Goal: Information Seeking & Learning: Learn about a topic

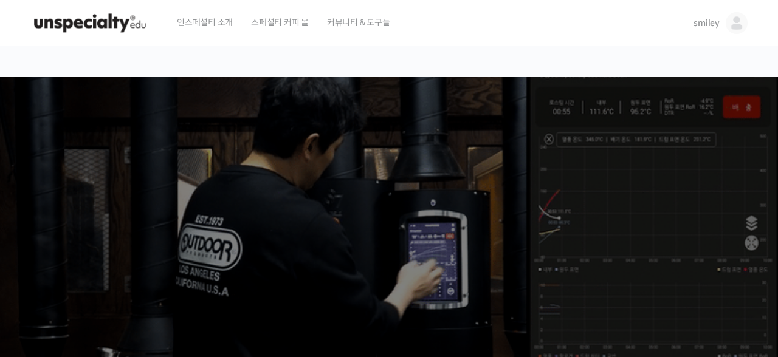
click at [273, 22] on span "스페셜티 커피 몰" at bounding box center [280, 22] width 58 height 46
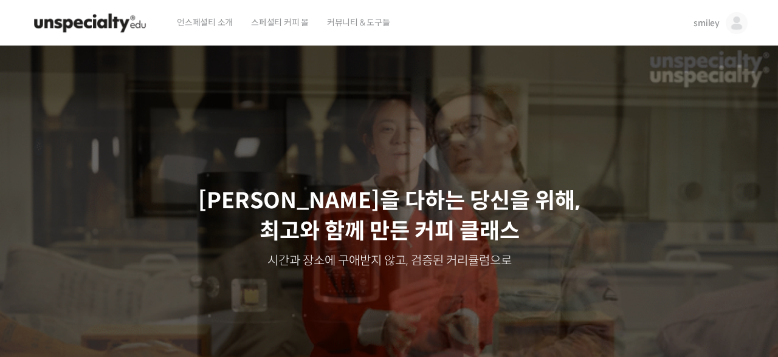
click at [710, 18] on span "smiley" at bounding box center [706, 23] width 26 height 11
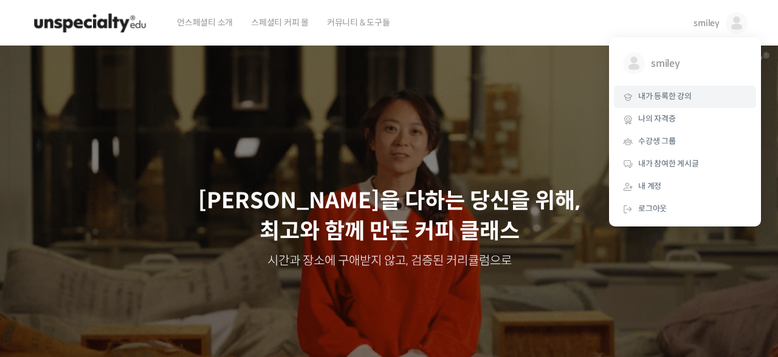
click at [660, 98] on span "내가 등록한 강의" at bounding box center [664, 96] width 53 height 10
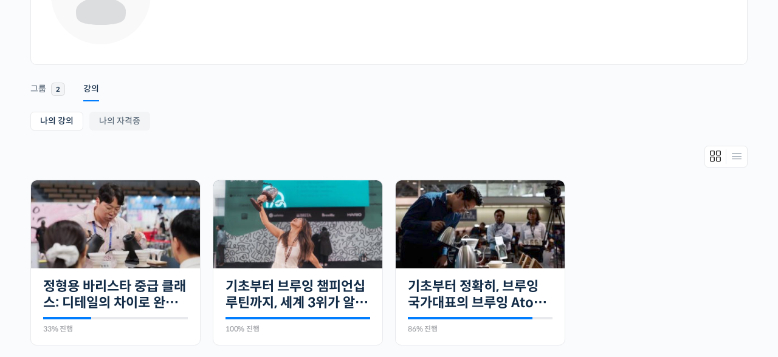
scroll to position [194, 0]
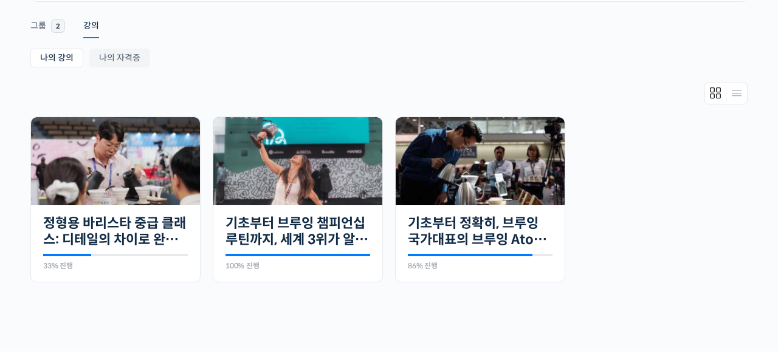
click at [648, 232] on ul "진행 중 15개의 수업 정형용 바리스타 중급 클래스: 디테일의 차이로 완성하는 브루잉 레시피 33% 진행 최근 활동: 2025년 09월 30일…" at bounding box center [388, 206] width 729 height 178
click at [315, 50] on ul "나의 강의 My 강의 나의 자격증" at bounding box center [388, 60] width 717 height 22
click at [326, 49] on div "Account Notifications 그룹 2 강의 나의 강의 My 강의 나의 자격증 나의 강의 My 강의 나의 자격증 진행 중 15개의 수…" at bounding box center [388, 166] width 717 height 329
click at [634, 248] on ul "진행 중 15개의 수업 정형용 바리스타 중급 클래스: 디테일의 차이로 완성하는 브루잉 레시피 33% 진행 최근 활동: 2025년 09월 30일…" at bounding box center [388, 206] width 729 height 178
click at [112, 176] on img at bounding box center [115, 161] width 169 height 88
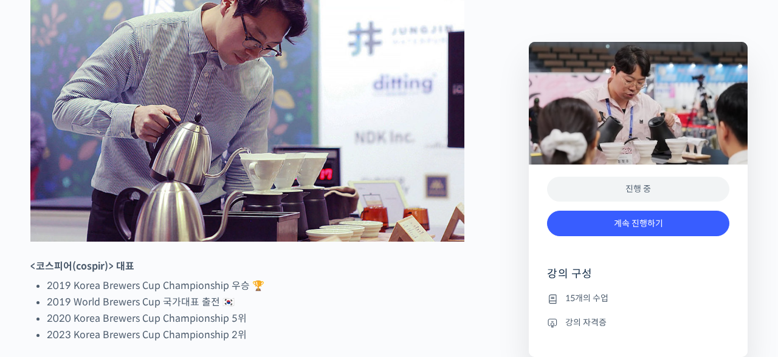
scroll to position [647, 0]
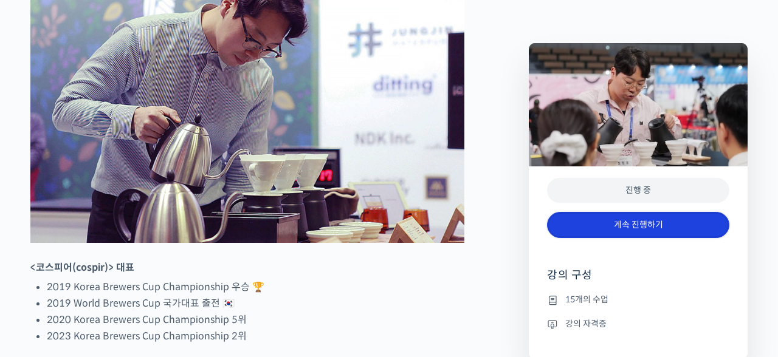
click at [606, 215] on link "계속 진행하기" at bounding box center [638, 225] width 182 height 26
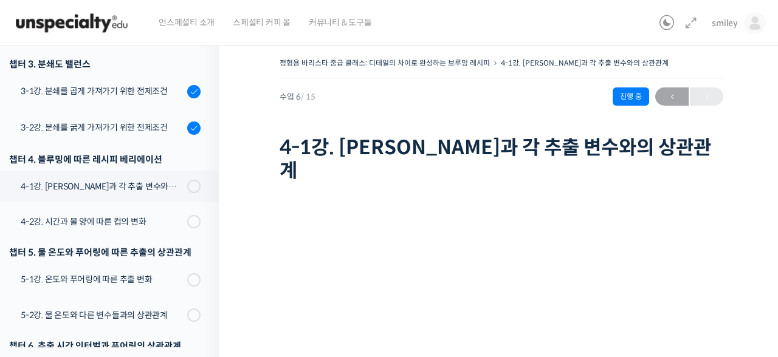
scroll to position [299, 0]
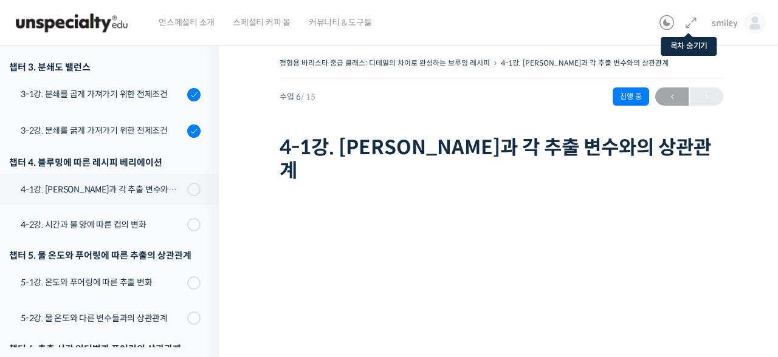
click at [686, 23] on icon at bounding box center [690, 23] width 15 height 15
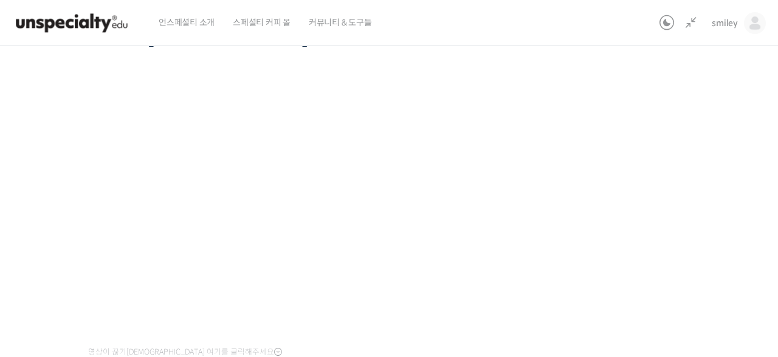
scroll to position [115, 0]
click at [642, 211] on div "정형용 바리스타 중급 클래스: 디테일의 차이로 완성하는 브루잉 레시피 4-1강. [PERSON_NAME]과 각 추출 변수와의 상관관계 진행 중…" at bounding box center [319, 198] width 808 height 516
click at [666, 193] on div "정형용 바리스타 중급 클래스: 디테일의 차이로 완성하는 브루잉 레시피 4-1강. [PERSON_NAME]과 각 추출 변수와의 상관관계 진행 중…" at bounding box center [319, 198] width 808 height 516
click at [638, 193] on div "정형용 바리스타 중급 클래스: 디테일의 차이로 완성하는 브루잉 레시피 4-1강. [PERSON_NAME]과 각 추출 변수와의 상관관계 진행 중…" at bounding box center [319, 198] width 808 height 516
click at [607, 231] on div "정형용 바리스타 중급 클래스: 디테일의 차이로 완성하는 브루잉 레시피 4-1강. [PERSON_NAME]과 각 추출 변수와의 상관관계 진행 중…" at bounding box center [319, 198] width 808 height 516
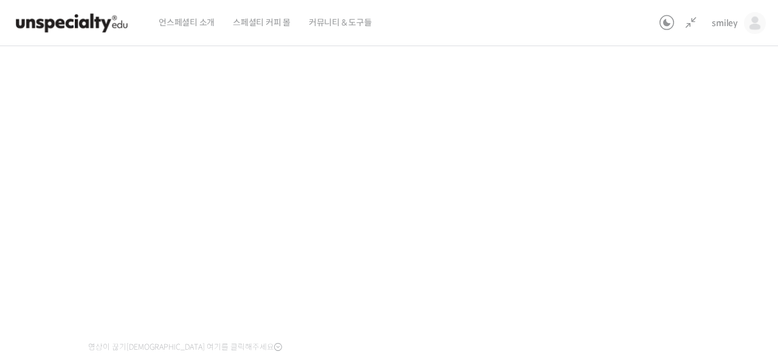
click at [644, 133] on div "정형용 바리스타 중급 클래스: 디테일의 차이로 완성하는 브루잉 레시피 4-1강. [PERSON_NAME]과 각 추출 변수와의 상관관계 진행 중…" at bounding box center [319, 198] width 808 height 516
click at [620, 185] on div "정형용 바리스타 중급 클래스: 디테일의 차이로 완성하는 브루잉 레시피 4-1강. [PERSON_NAME]과 각 추출 변수와의 상관관계 진행 중…" at bounding box center [319, 198] width 808 height 516
click at [616, 175] on div "정형용 바리스타 중급 클래스: 디테일의 차이로 완성하는 브루잉 레시피 4-1강. [PERSON_NAME]과 각 추출 변수와의 상관관계 진행 중…" at bounding box center [319, 198] width 808 height 516
click at [626, 177] on div "정형용 바리스타 중급 클래스: 디테일의 차이로 완성하는 브루잉 레시피 4-1강. [PERSON_NAME]과 각 추출 변수와의 상관관계 진행 중…" at bounding box center [319, 198] width 808 height 516
click at [630, 208] on div "정형용 바리스타 중급 클래스: 디테일의 차이로 완성하는 브루잉 레시피 4-1강. [PERSON_NAME]과 각 추출 변수와의 상관관계 진행 중…" at bounding box center [319, 198] width 808 height 516
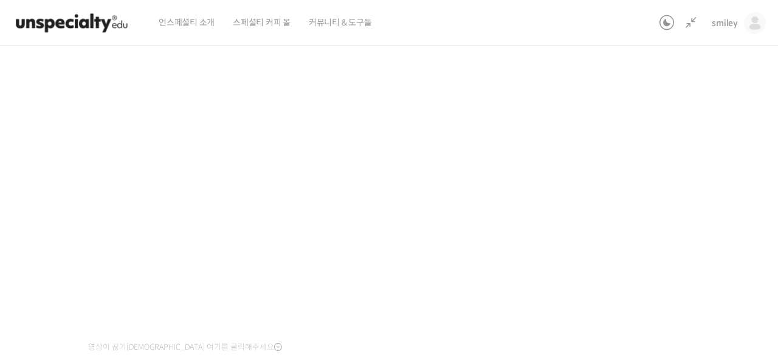
click at [640, 233] on div "정형용 바리스타 중급 클래스: 디테일의 차이로 완성하는 브루잉 레시피 4-1강. [PERSON_NAME]과 각 추출 변수와의 상관관계 진행 중…" at bounding box center [319, 198] width 808 height 516
click at [590, 213] on div "정형용 바리스타 중급 클래스: 디테일의 차이로 완성하는 브루잉 레시피 4-1강. [PERSON_NAME]과 각 추출 변수와의 상관관계 진행 중…" at bounding box center [319, 198] width 808 height 516
click at [607, 197] on div "정형용 바리스타 중급 클래스: 디테일의 차이로 완성하는 브루잉 레시피 4-1강. [PERSON_NAME]과 각 추출 변수와의 상관관계 진행 중…" at bounding box center [319, 198] width 808 height 516
click at [655, 197] on div "정형용 바리스타 중급 클래스: 디테일의 차이로 완성하는 브루잉 레시피 4-1강. [PERSON_NAME]과 각 추출 변수와의 상관관계 진행 중…" at bounding box center [319, 198] width 808 height 516
click at [689, 144] on div "정형용 바리스타 중급 클래스: 디테일의 차이로 완성하는 브루잉 레시피 4-1강. [PERSON_NAME]과 각 추출 변수와의 상관관계 진행 중…" at bounding box center [319, 198] width 808 height 516
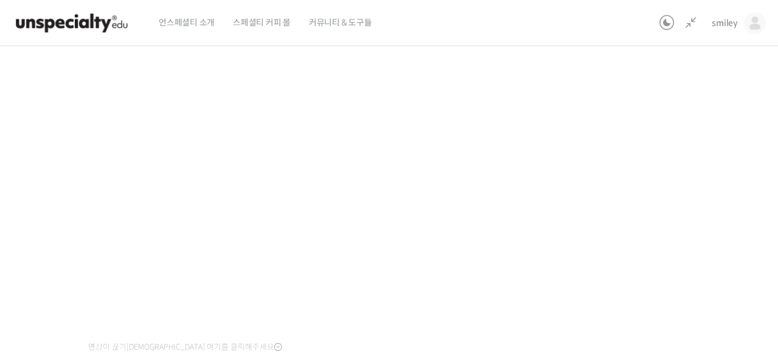
click at [683, 210] on div "정형용 바리스타 중급 클래스: 디테일의 차이로 완성하는 브루잉 레시피 4-1강. [PERSON_NAME]과 각 추출 변수와의 상관관계 진행 중…" at bounding box center [319, 198] width 808 height 516
click at [577, 209] on div "정형용 바리스타 중급 클래스: 디테일의 차이로 완성하는 브루잉 레시피 4-1강. [PERSON_NAME]과 각 추출 변수와의 상관관계 진행 중…" at bounding box center [319, 198] width 808 height 516
click at [649, 208] on div "정형용 바리스타 중급 클래스: 디테일의 차이로 완성하는 브루잉 레시피 4-1강. [PERSON_NAME]과 각 추출 변수와의 상관관계 진행 중…" at bounding box center [319, 198] width 808 height 516
click at [645, 227] on div "정형용 바리스타 중급 클래스: 디테일의 차이로 완성하는 브루잉 레시피 4-1강. [PERSON_NAME]과 각 추출 변수와의 상관관계 진행 중…" at bounding box center [319, 198] width 808 height 516
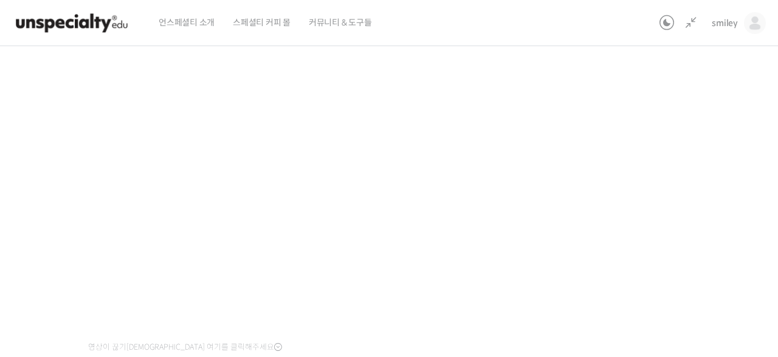
click at [643, 228] on div "정형용 바리스타 중급 클래스: 디테일의 차이로 완성하는 브루잉 레시피 4-1강. [PERSON_NAME]과 각 추출 변수와의 상관관계 진행 중…" at bounding box center [319, 198] width 808 height 516
click at [686, 169] on div "정형용 바리스타 중급 클래스: 디테일의 차이로 완성하는 브루잉 레시피 4-1강. [PERSON_NAME]과 각 추출 변수와의 상관관계 진행 중…" at bounding box center [319, 198] width 808 height 516
click at [670, 177] on div "정형용 바리스타 중급 클래스: 디테일의 차이로 완성하는 브루잉 레시피 4-1강. [PERSON_NAME]과 각 추출 변수와의 상관관계 진행 중…" at bounding box center [319, 198] width 808 height 516
click at [651, 218] on div "정형용 바리스타 중급 클래스: 디테일의 차이로 완성하는 브루잉 레시피 4-1강. [PERSON_NAME]과 각 추출 변수와의 상관관계 진행 중…" at bounding box center [319, 198] width 808 height 516
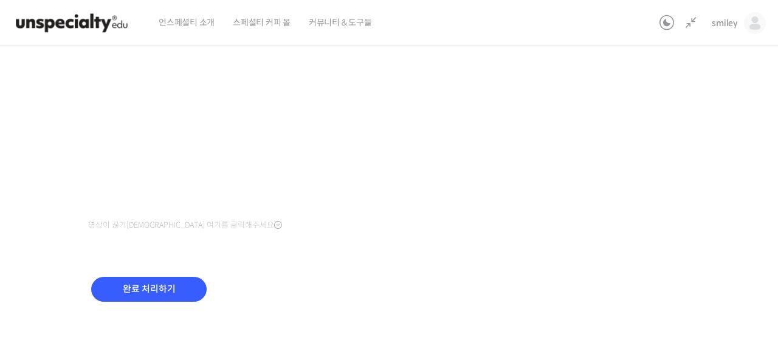
scroll to position [234, 0]
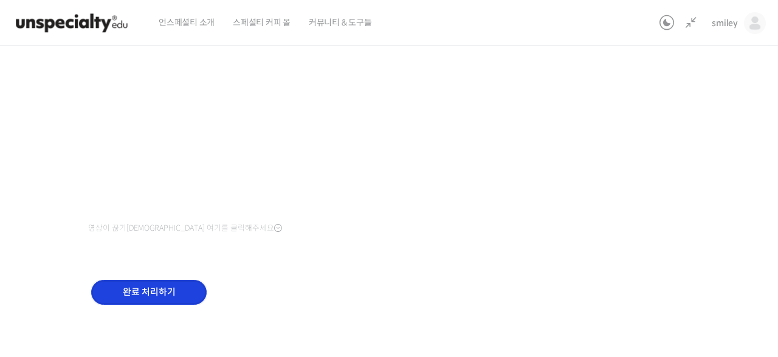
click at [143, 292] on input "완료 처리하기" at bounding box center [148, 292] width 115 height 25
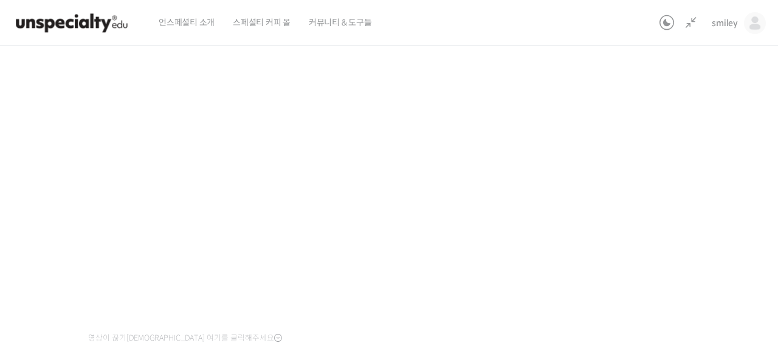
scroll to position [125, 0]
click at [677, 302] on div "정형용 바리스타 중급 클래스: 디테일의 차이로 완성하는 브루잉 레시피 4-2강. 시간과 물 양에 따른 컵의 변화 진행 중 수업 7 / 15 진…" at bounding box center [319, 188] width 808 height 516
